Goal: Task Accomplishment & Management: Use online tool/utility

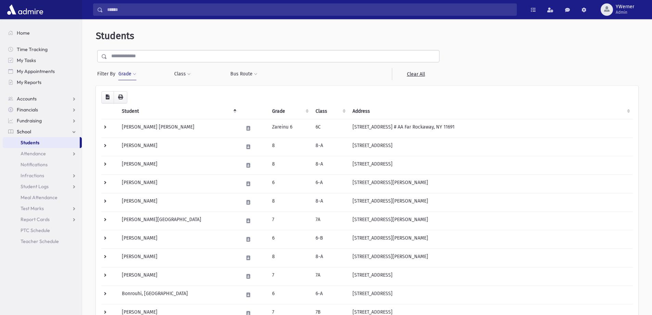
scroll to position [101, 0]
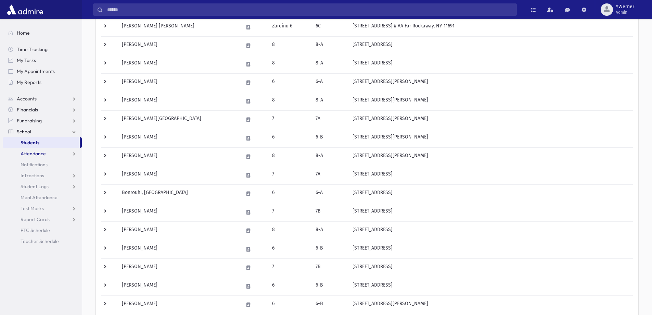
click at [32, 153] on span "Attendance" at bounding box center [33, 153] width 25 height 6
click at [30, 164] on span "Entry" at bounding box center [32, 164] width 12 height 6
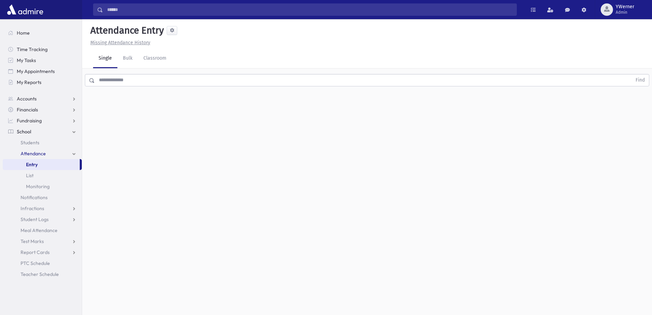
click at [118, 86] on input "text" at bounding box center [363, 80] width 537 height 12
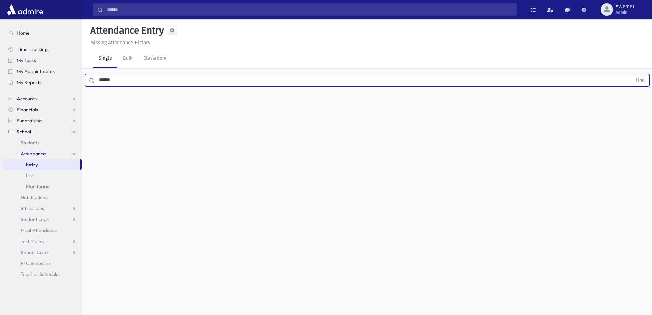
click at [631, 74] on button "Find" at bounding box center [639, 80] width 17 height 12
click at [103, 80] on input "******" at bounding box center [363, 80] width 537 height 12
type input "******"
click at [631, 74] on button "Find" at bounding box center [639, 80] width 17 height 12
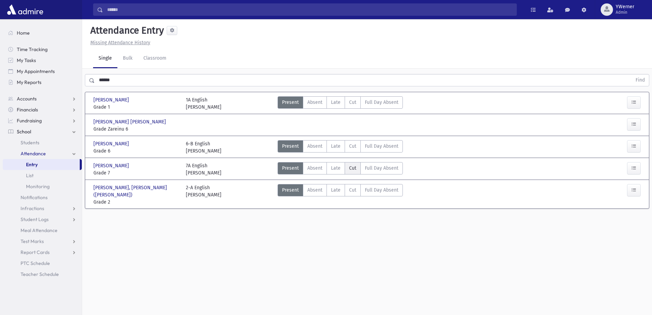
click at [346, 168] on label "Cut C" at bounding box center [353, 168] width 16 height 12
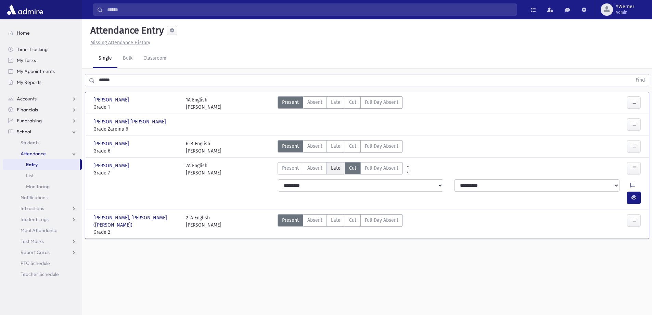
click at [332, 170] on span "Late" at bounding box center [336, 167] width 10 height 7
click at [632, 194] on icon "button" at bounding box center [633, 197] width 5 height 6
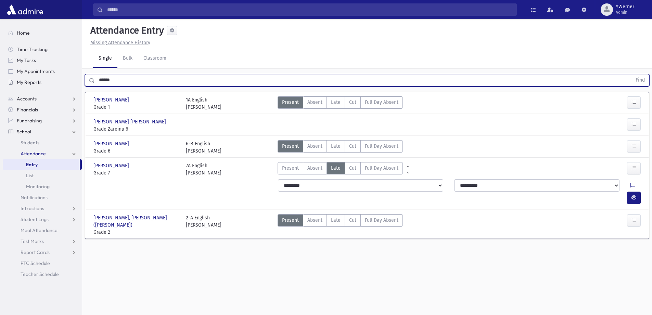
drag, startPoint x: 133, startPoint y: 80, endPoint x: 56, endPoint y: 81, distance: 77.3
click at [56, 81] on div "Search Results All Accounts" at bounding box center [326, 165] width 652 height 330
type input "******"
click at [631, 74] on button "Find" at bounding box center [639, 80] width 17 height 12
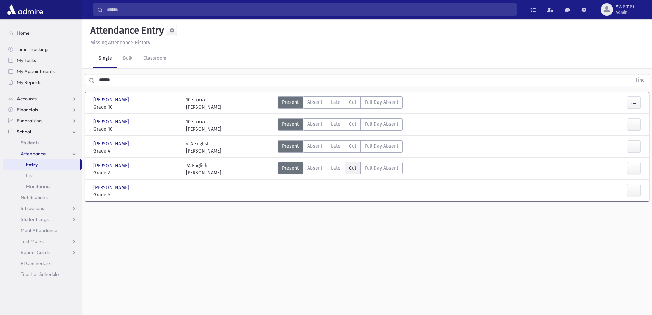
click at [346, 166] on label "Cut C" at bounding box center [353, 168] width 16 height 12
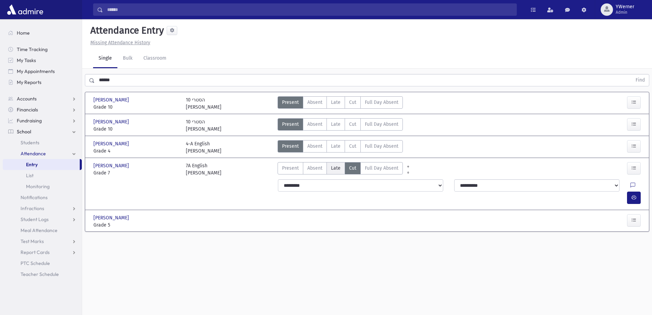
click at [338, 168] on span "Late" at bounding box center [336, 167] width 10 height 7
click at [638, 191] on button "button" at bounding box center [634, 197] width 14 height 12
